Goal: Book appointment/travel/reservation

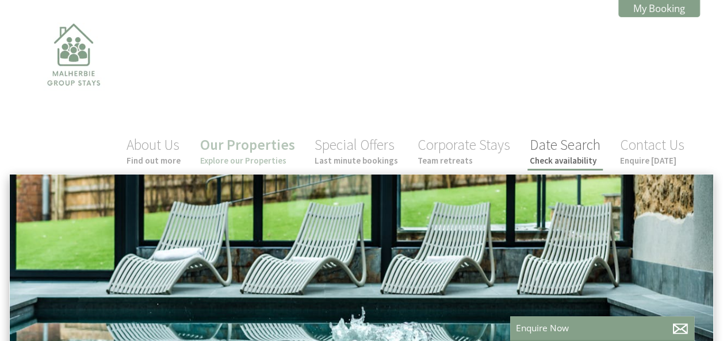
click at [563, 147] on link "Date Search Check availability" at bounding box center [564, 151] width 71 height 30
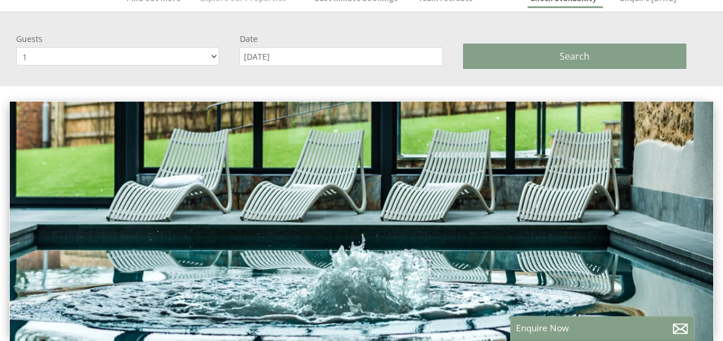
scroll to position [174, 0]
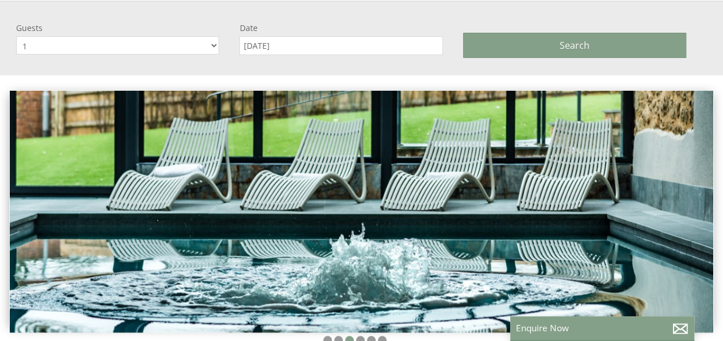
click at [179, 49] on select "1 2 3 4 5 6 7 8 9 10 11 12 13 14 15 16 17 18 19 20 21 22 23 24 25 26 27 28 29 30" at bounding box center [117, 45] width 203 height 18
select select "12"
click at [16, 36] on select "1 2 3 4 5 6 7 8 9 10 11 12 13 14 15 16 17 18 19 20 21 22 23 24 25 26 27 28 29 30" at bounding box center [117, 45] width 203 height 18
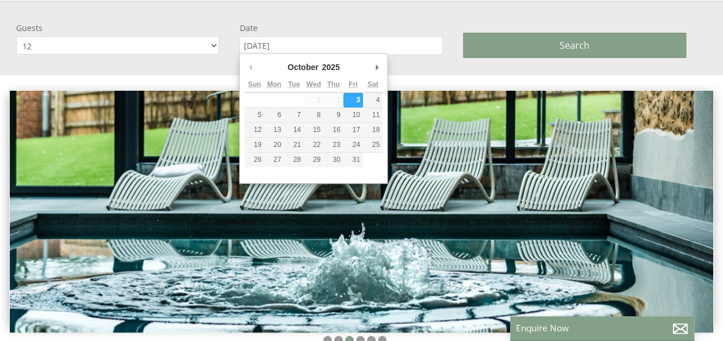
click at [290, 37] on input "[DATE]" at bounding box center [340, 45] width 203 height 19
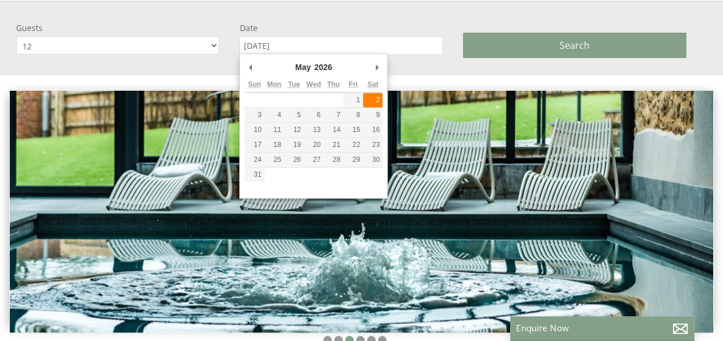
type input "[DATE]"
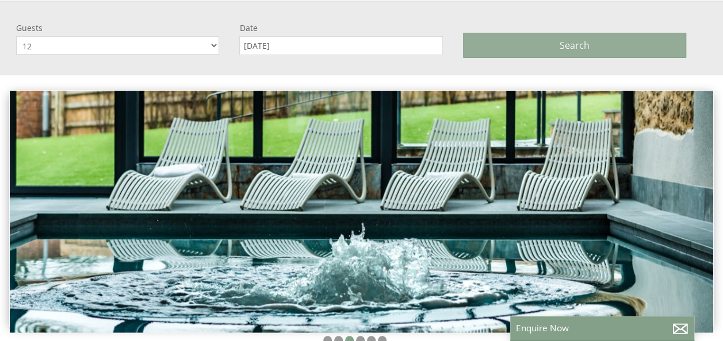
click at [510, 38] on button "Search" at bounding box center [574, 45] width 223 height 25
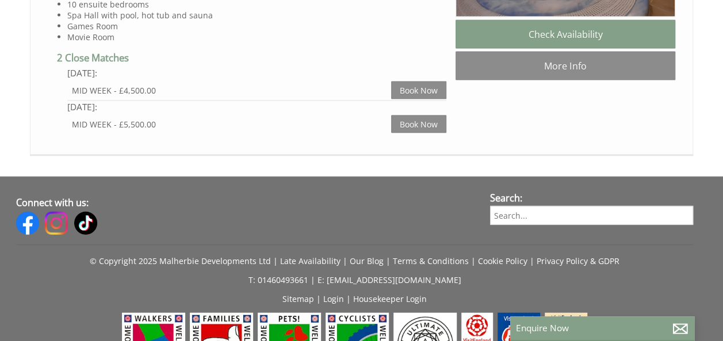
scroll to position [1196, 0]
